Goal: Transaction & Acquisition: Book appointment/travel/reservation

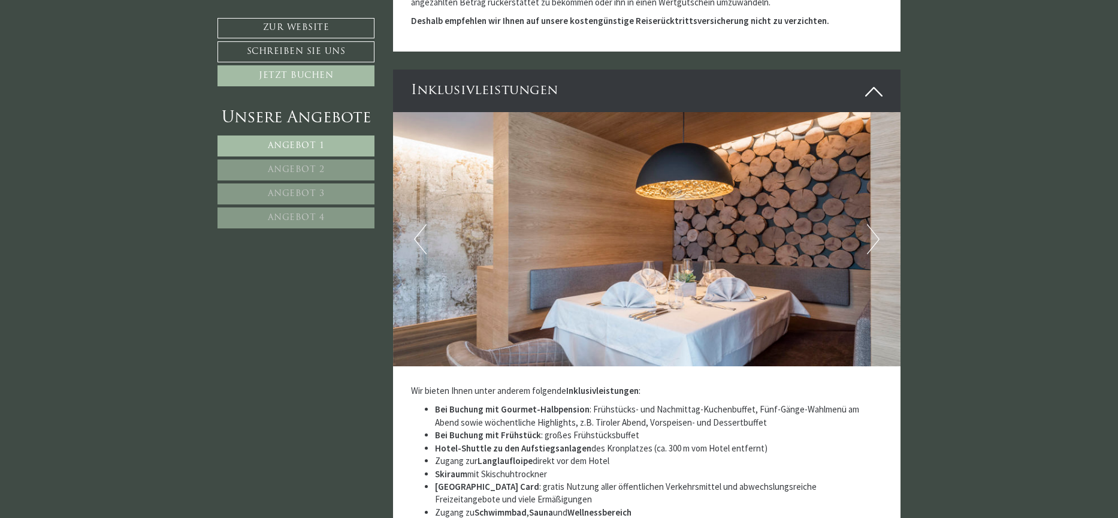
scroll to position [3235, 0]
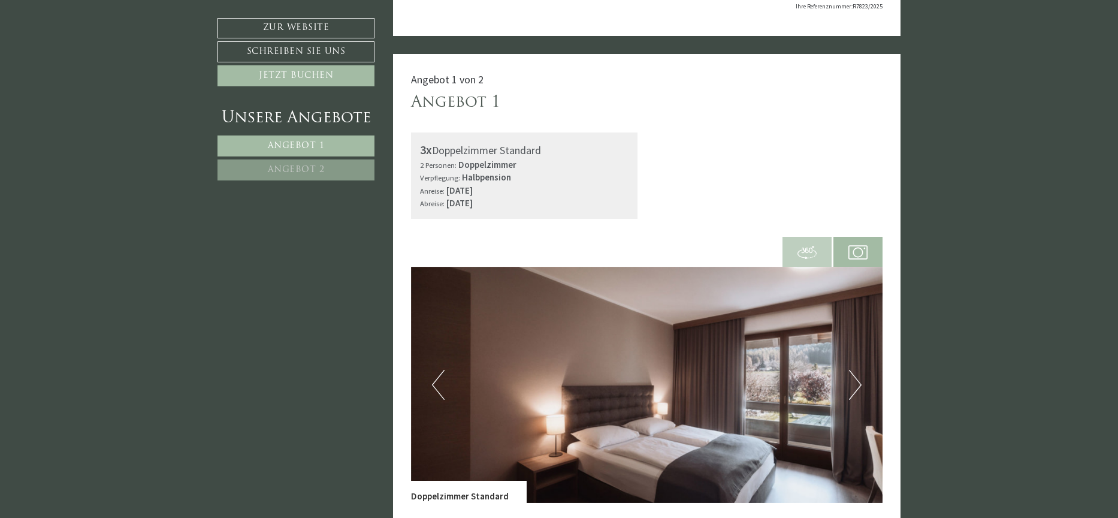
scroll to position [359, 0]
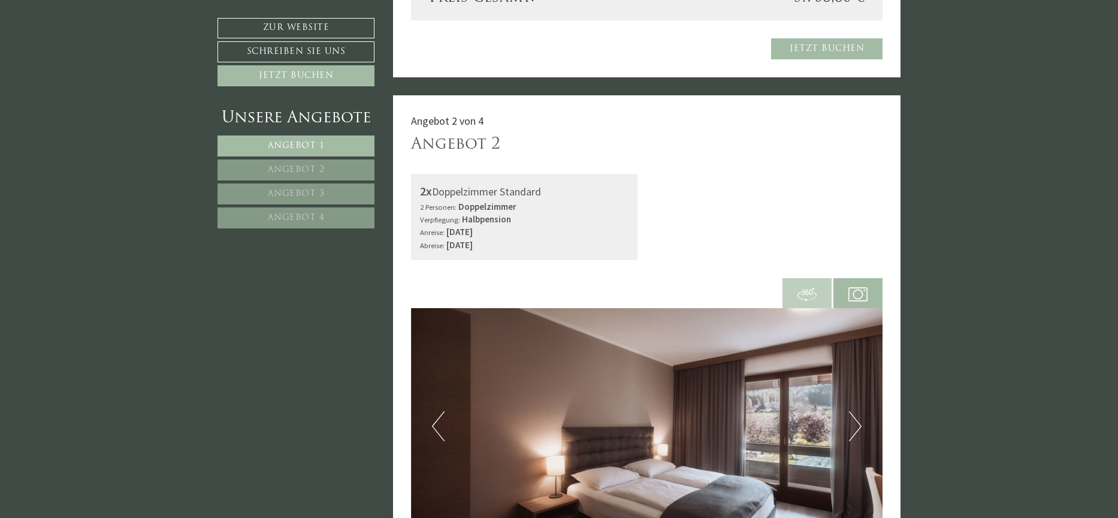
scroll to position [1198, 0]
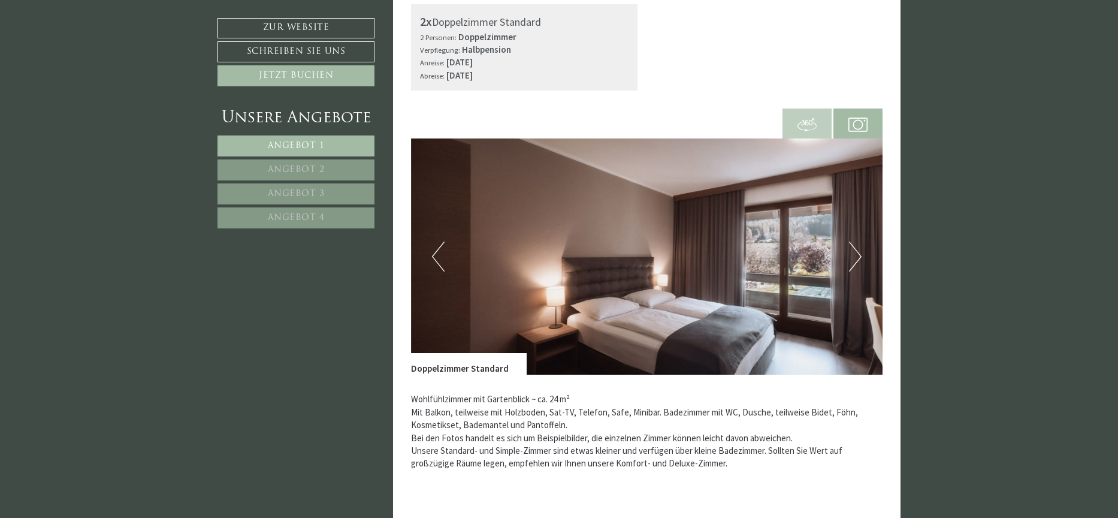
click at [856, 256] on button "Next" at bounding box center [855, 256] width 13 height 30
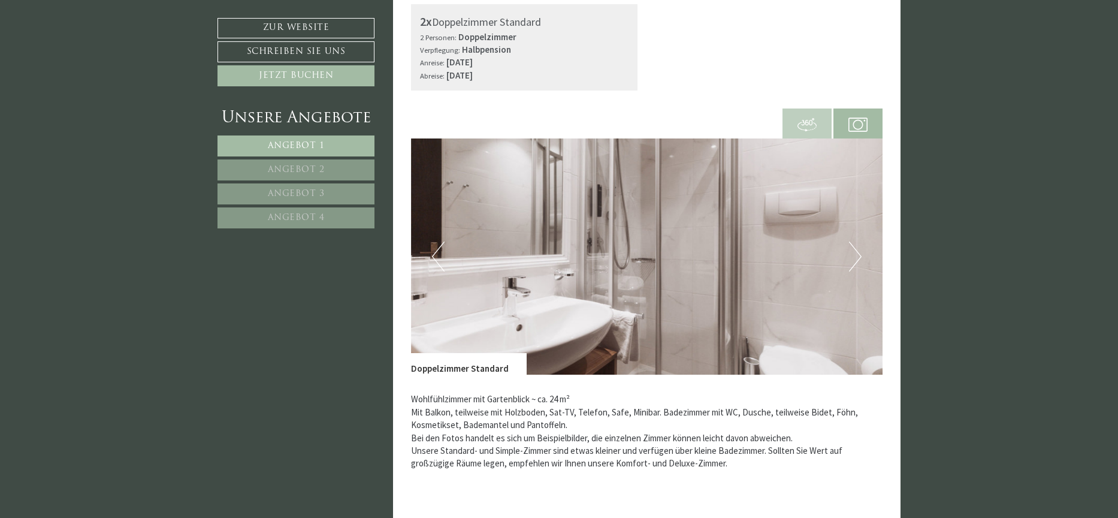
drag, startPoint x: 739, startPoint y: 291, endPoint x: 782, endPoint y: 286, distance: 43.5
click at [740, 291] on img at bounding box center [647, 256] width 472 height 236
click at [855, 259] on button "Next" at bounding box center [855, 256] width 13 height 30
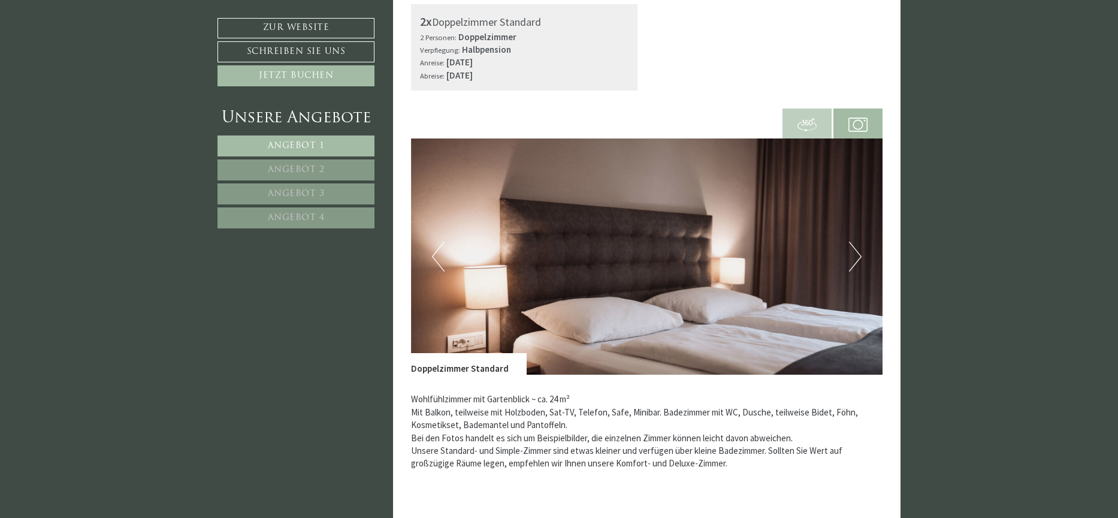
click at [855, 259] on button "Next" at bounding box center [855, 256] width 13 height 30
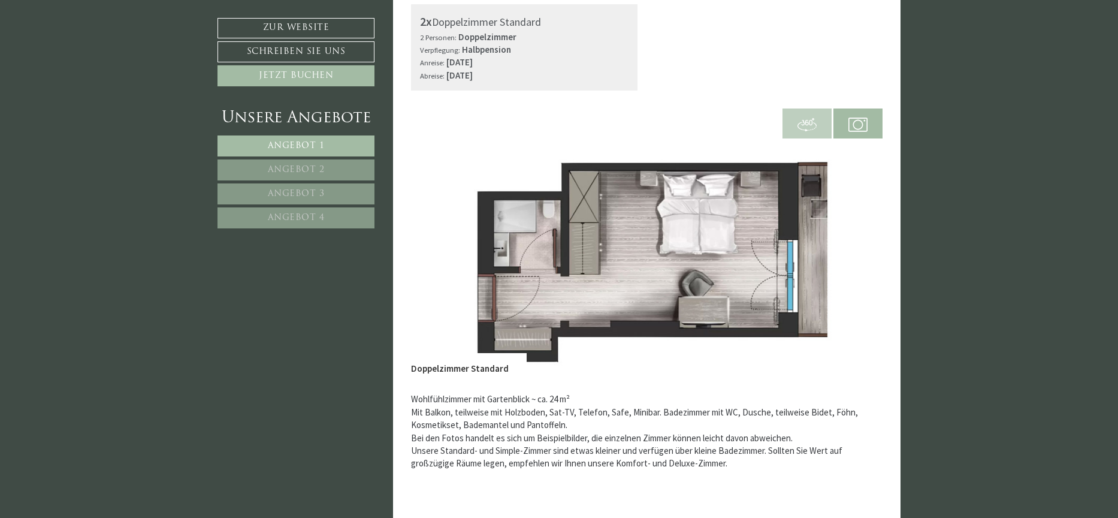
click at [855, 259] on button "Next" at bounding box center [855, 256] width 13 height 30
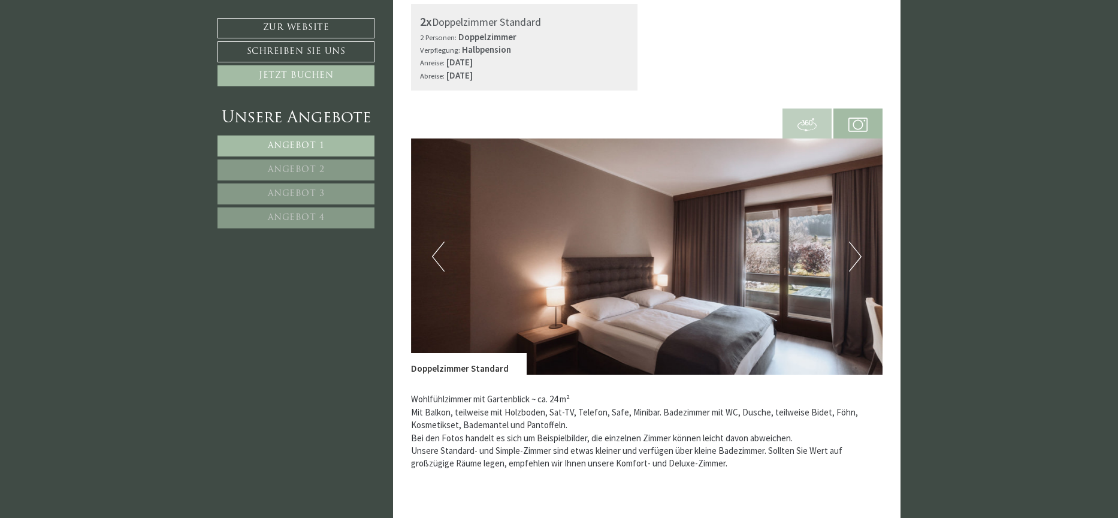
click at [855, 259] on button "Next" at bounding box center [855, 256] width 13 height 30
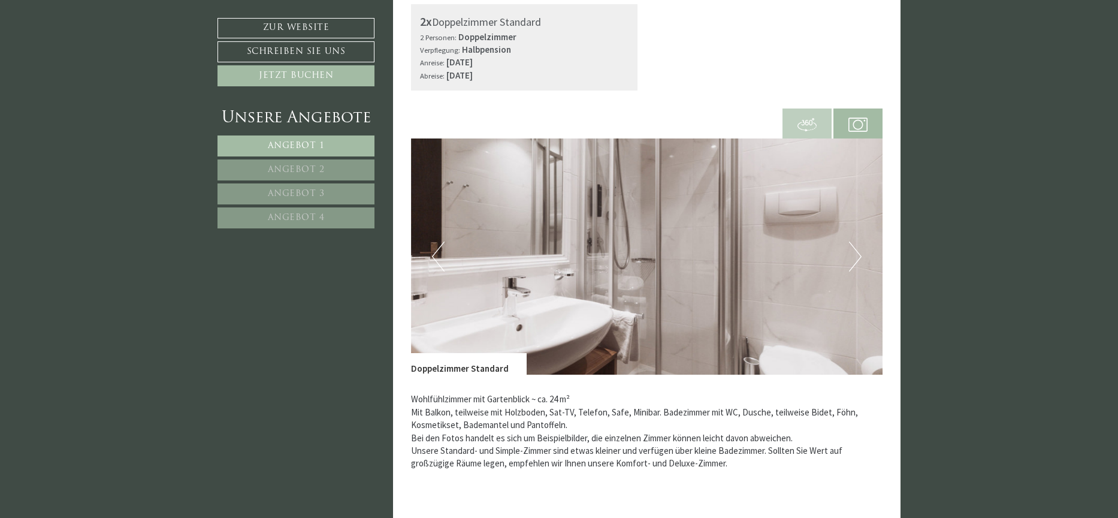
click at [855, 259] on button "Next" at bounding box center [855, 256] width 13 height 30
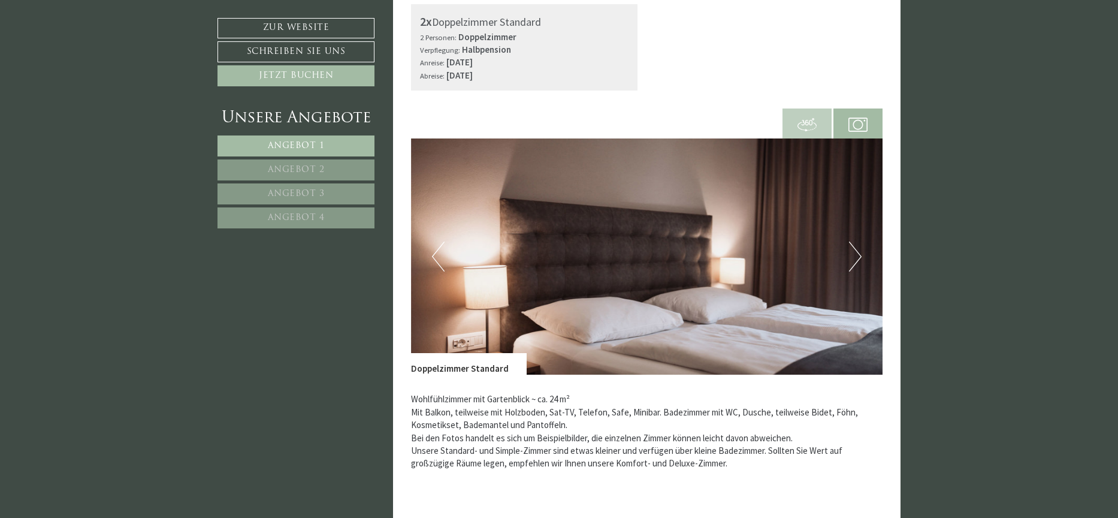
click at [855, 259] on button "Next" at bounding box center [855, 256] width 13 height 30
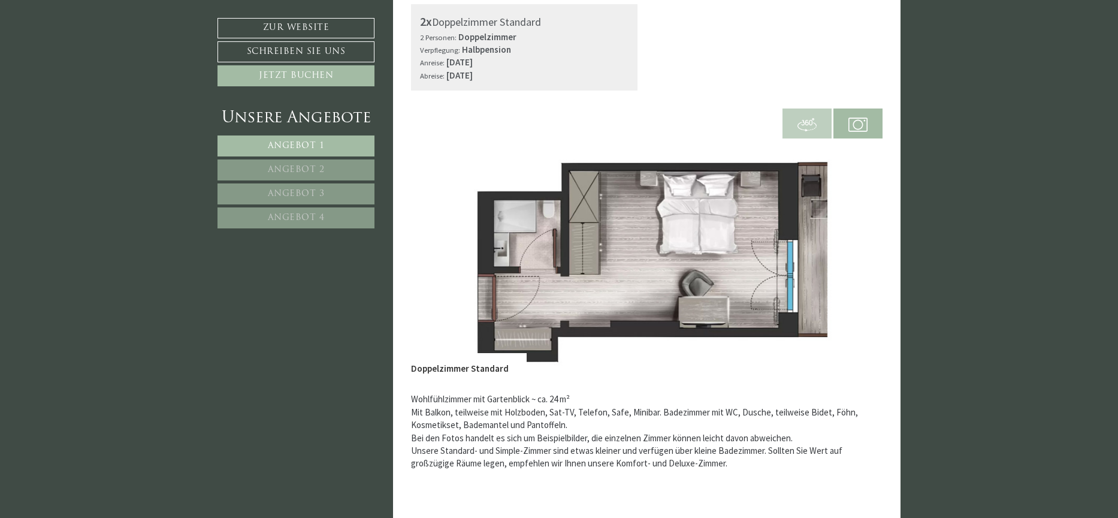
click at [855, 259] on button "Next" at bounding box center [855, 256] width 13 height 30
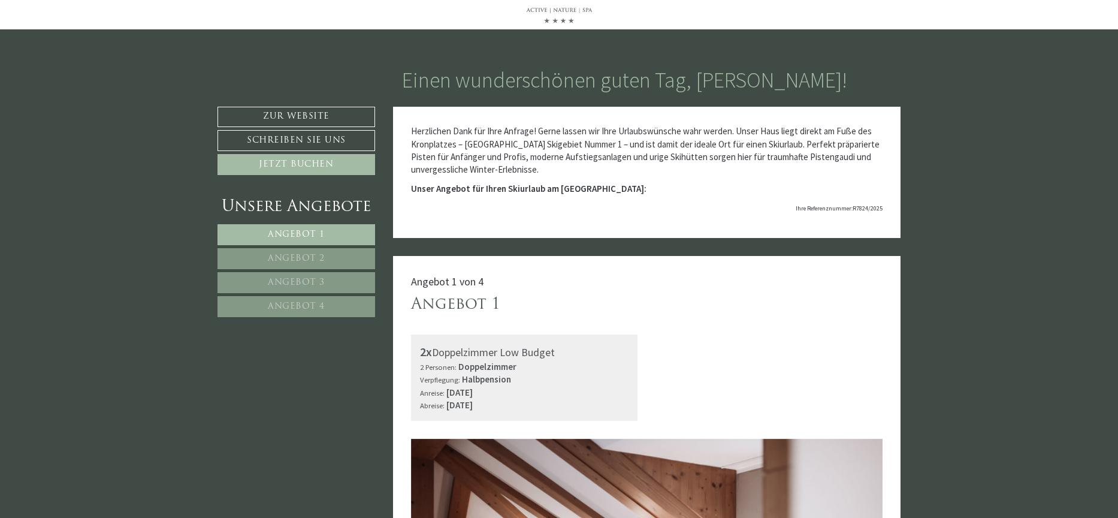
scroll to position [0, 0]
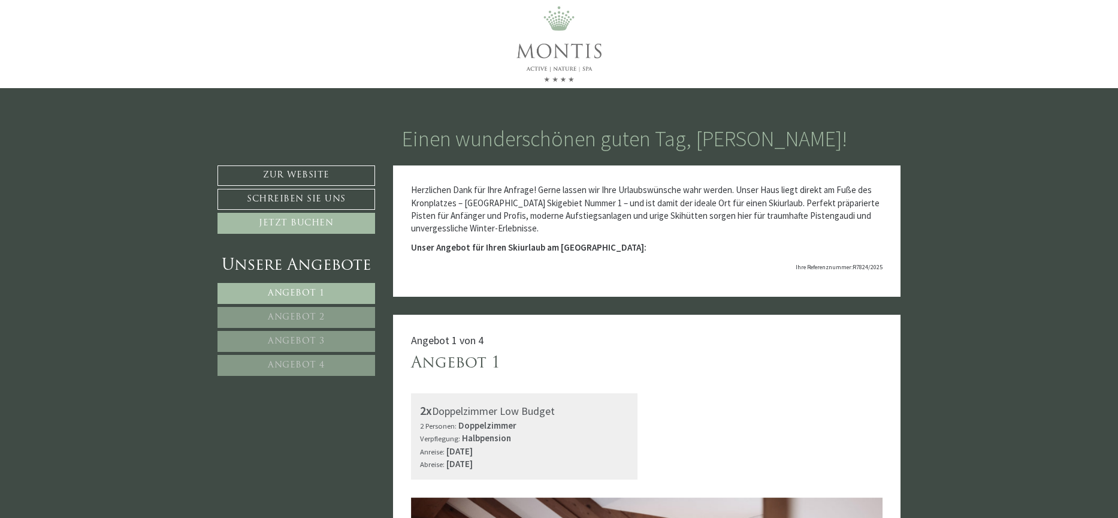
click at [295, 295] on span "Angebot 1" at bounding box center [296, 293] width 57 height 9
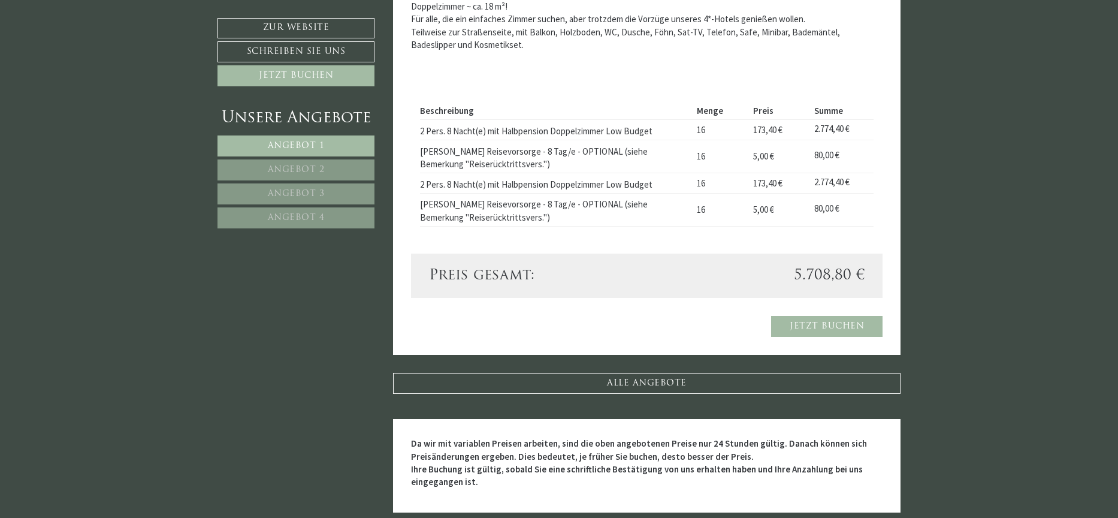
scroll to position [914, 0]
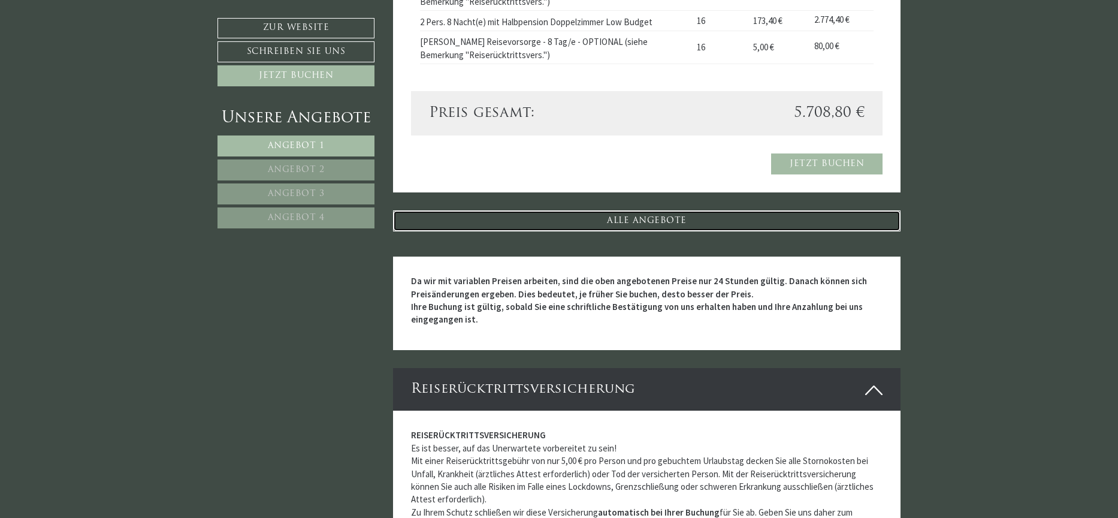
click at [707, 215] on link "ALLE ANGEBOTE" at bounding box center [647, 220] width 508 height 21
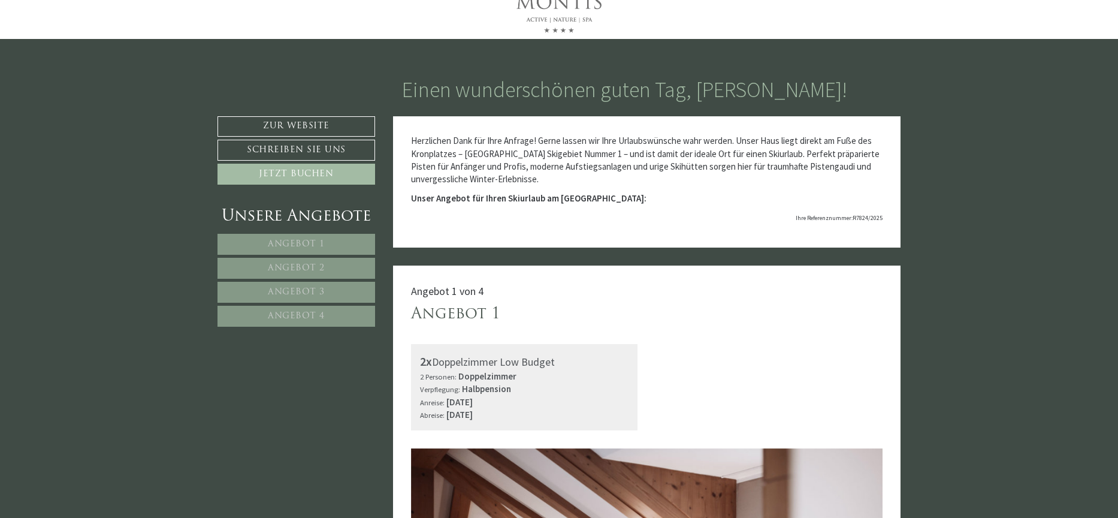
scroll to position [0, 0]
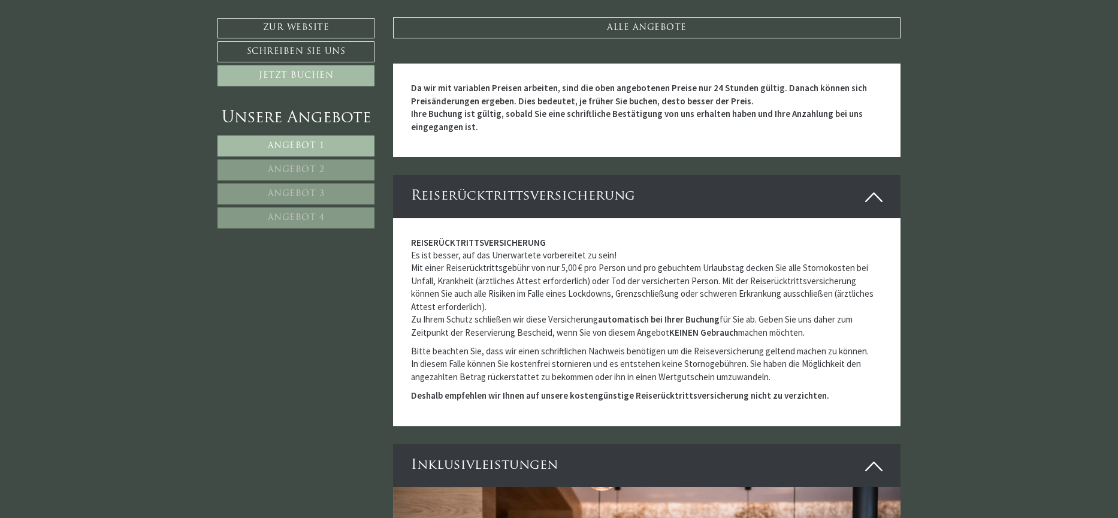
scroll to position [2935, 0]
